Goal: Task Accomplishment & Management: Manage account settings

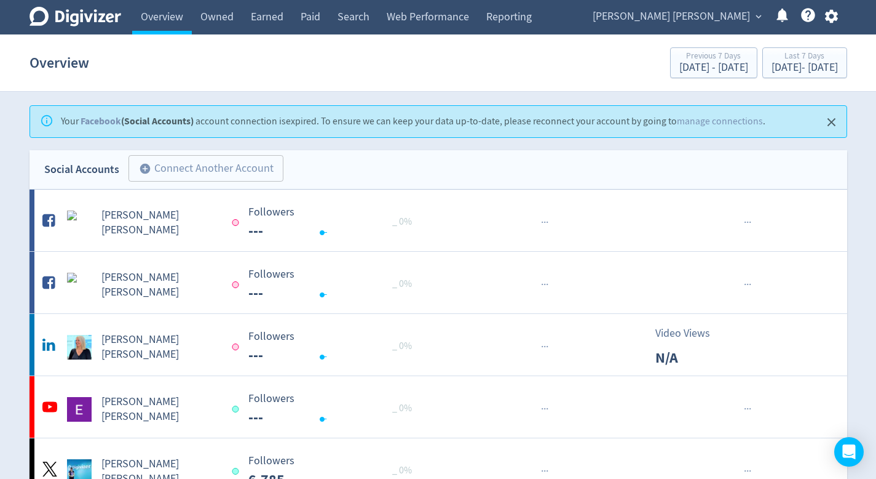
click at [733, 19] on span "[PERSON_NAME] [PERSON_NAME]" at bounding box center [671, 17] width 157 height 20
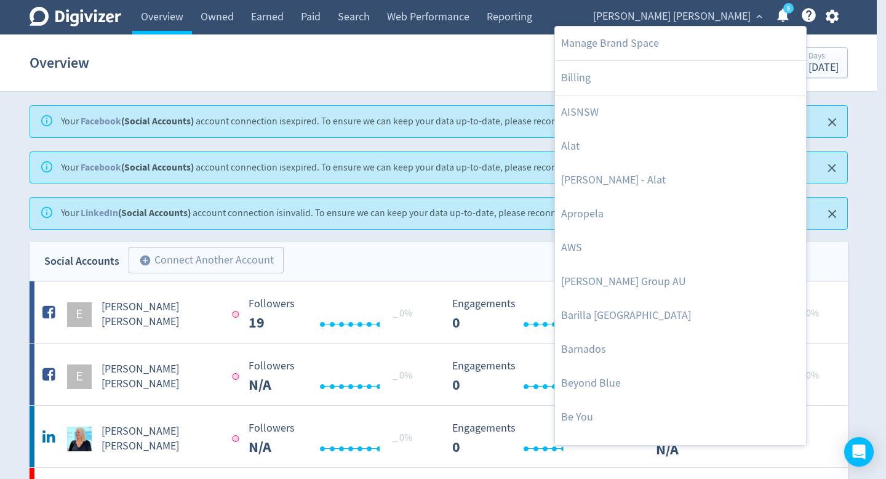
click at [836, 10] on div at bounding box center [443, 239] width 886 height 479
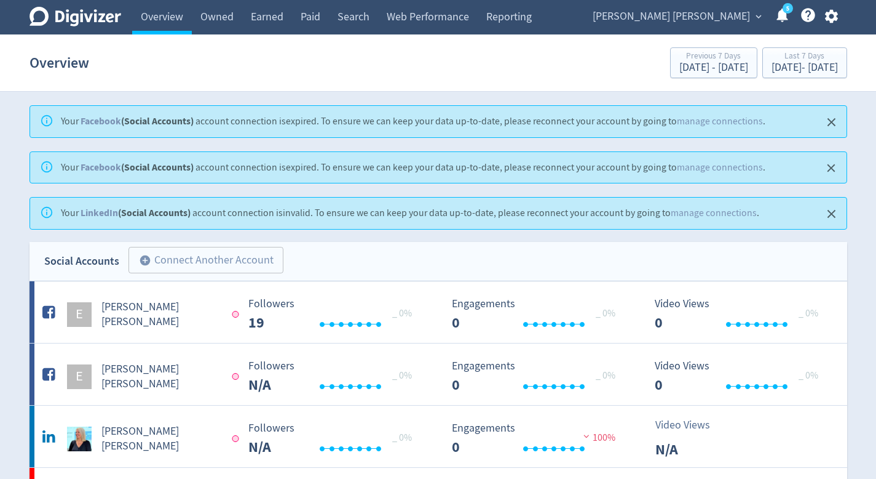
click at [848, 17] on div "Digivizer Logo [PERSON_NAME] Logo Overview Owned Earned Paid Search Web Perform…" at bounding box center [438, 17] width 840 height 34
click at [833, 17] on icon "button" at bounding box center [832, 16] width 17 height 17
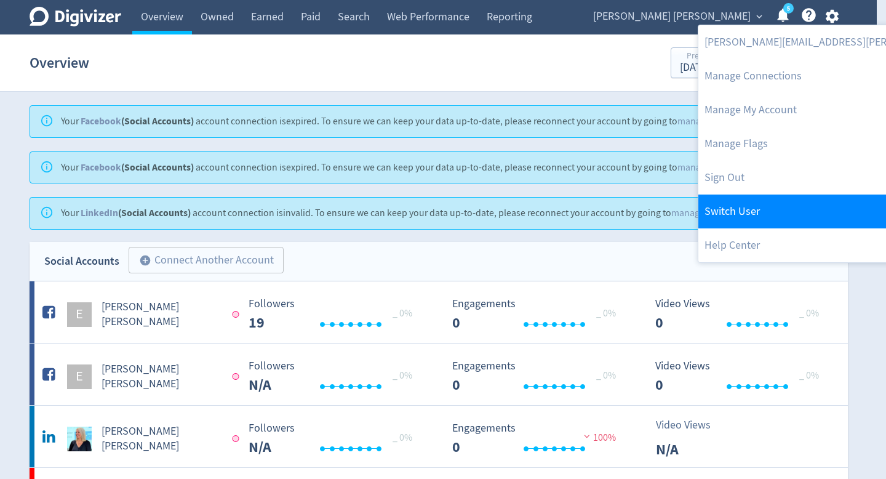
click at [772, 199] on link "Switch User" at bounding box center [862, 211] width 328 height 34
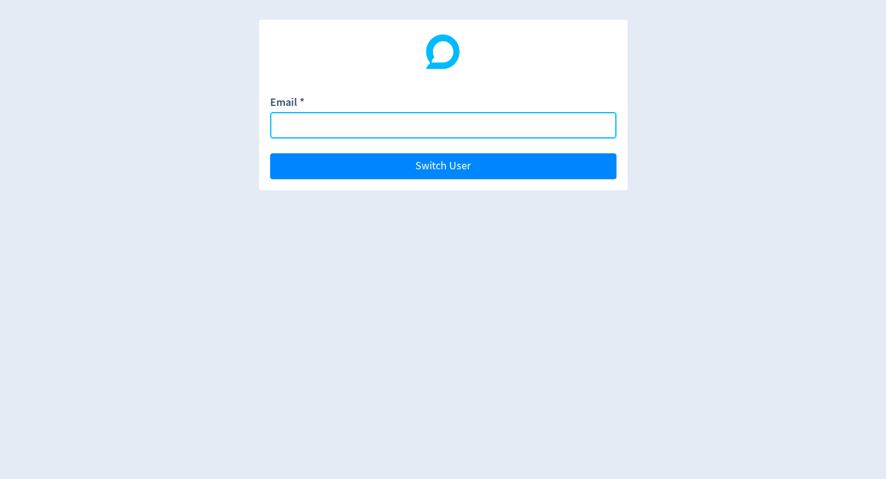
click at [431, 124] on input "Email *" at bounding box center [443, 125] width 346 height 26
type input "[DOMAIN_NAME][EMAIL_ADDRESS][DOMAIN_NAME]"
click at [270, 153] on button "Switch User" at bounding box center [443, 166] width 346 height 26
